Goal: Information Seeking & Learning: Learn about a topic

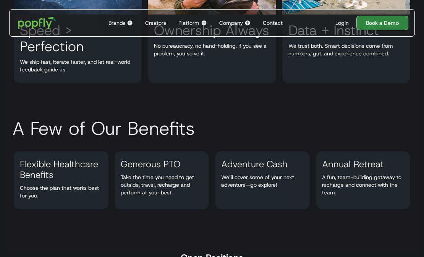
scroll to position [220, 0]
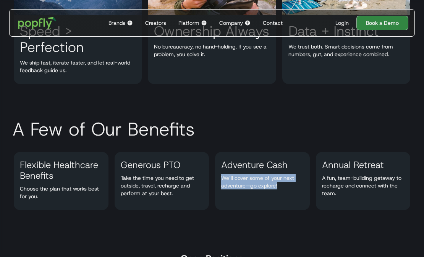
drag, startPoint x: 249, startPoint y: 173, endPoint x: 278, endPoint y: 192, distance: 34.5
click at [278, 192] on div "Adventure Cash We’ll cover some of your next adventure—go explore!" at bounding box center [262, 181] width 95 height 58
drag, startPoint x: 240, startPoint y: 180, endPoint x: 292, endPoint y: 187, distance: 52.9
click at [292, 187] on p "We’ll cover some of your next adventure—go explore!" at bounding box center [262, 181] width 95 height 15
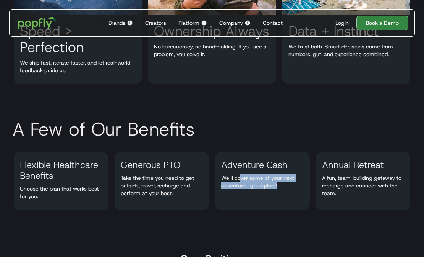
click at [292, 187] on p "We’ll cover some of your next adventure—go explore!" at bounding box center [262, 181] width 95 height 15
drag, startPoint x: 248, startPoint y: 182, endPoint x: 290, endPoint y: 201, distance: 46.5
click at [290, 201] on div "Adventure Cash We’ll cover some of your next adventure—go explore!" at bounding box center [262, 181] width 95 height 58
click at [284, 201] on div "Adventure Cash We’ll cover some of your next adventure—go explore!" at bounding box center [262, 181] width 95 height 58
drag, startPoint x: 233, startPoint y: 182, endPoint x: 287, endPoint y: 186, distance: 53.7
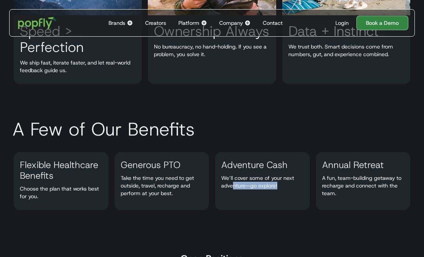
click at [286, 186] on p "We’ll cover some of your next adventure—go explore!" at bounding box center [262, 181] width 95 height 15
click at [287, 186] on p "We’ll cover some of your next adventure—go explore!" at bounding box center [262, 181] width 95 height 15
